Goal: Navigation & Orientation: Find specific page/section

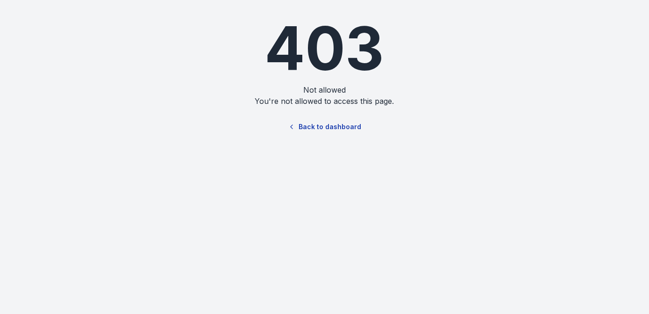
click at [318, 129] on link "Back to dashboard" at bounding box center [325, 126] width 90 height 21
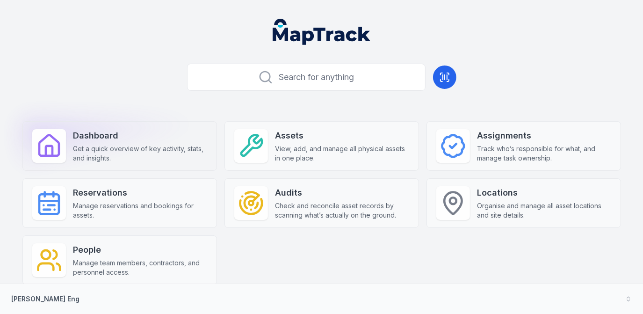
click at [53, 133] on icon at bounding box center [49, 146] width 26 height 26
